Goal: Transaction & Acquisition: Obtain resource

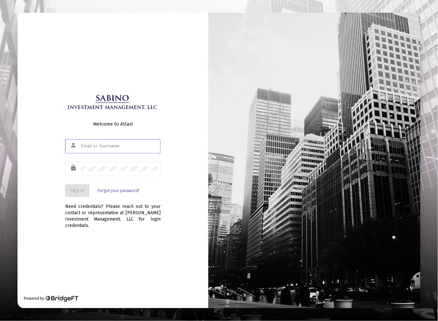
click at [105, 149] on input "text" at bounding box center [119, 146] width 76 height 5
click at [103, 149] on input "text" at bounding box center [119, 146] width 76 height 5
type input "rgkahl@sabinoim.com"
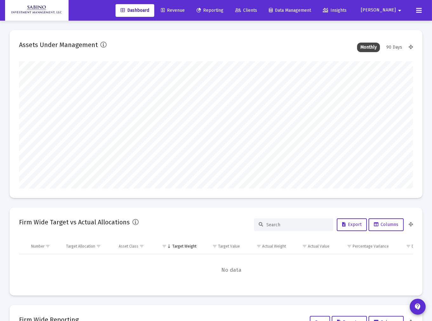
scroll to position [127, 394]
type input "2025-09-29"
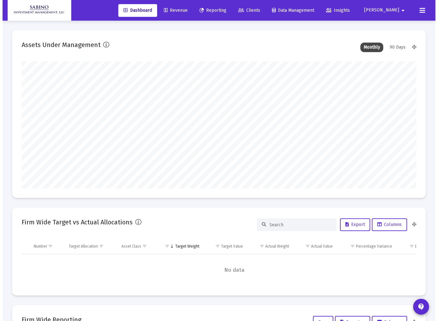
scroll to position [127, 183]
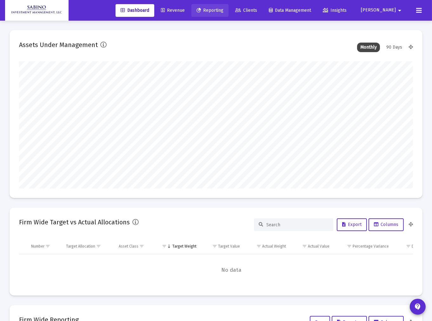
click at [224, 11] on span "Reporting" at bounding box center [210, 10] width 27 height 5
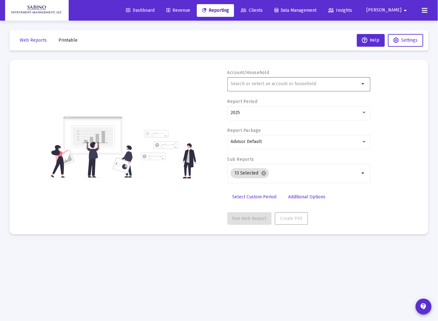
click at [273, 81] on div at bounding box center [294, 84] width 129 height 16
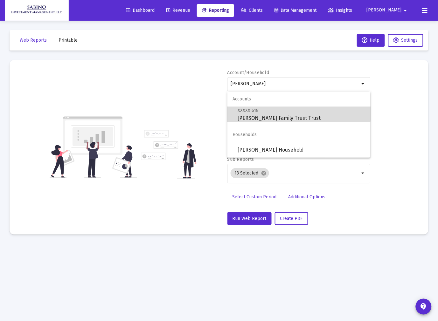
click at [259, 114] on span "XXXXX 618 Nichols Family Trust Trust" at bounding box center [301, 114] width 128 height 16
type input "Nichols Family Trust Trust"
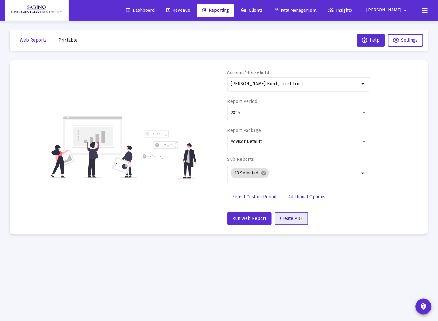
click at [289, 218] on span "Create PDF" at bounding box center [291, 218] width 23 height 5
click at [65, 39] on span "Printable" at bounding box center [67, 39] width 19 height 5
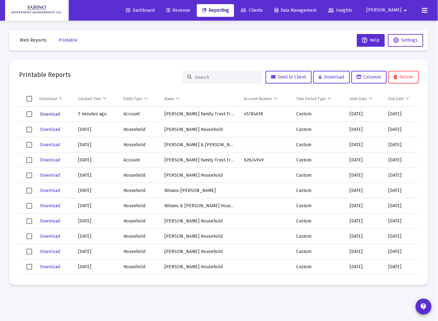
click at [48, 114] on span "Download" at bounding box center [50, 114] width 20 height 5
click at [394, 11] on span "Robert" at bounding box center [383, 10] width 35 height 5
click at [402, 42] on button "Logout" at bounding box center [399, 42] width 38 height 15
